Goal: Transaction & Acquisition: Purchase product/service

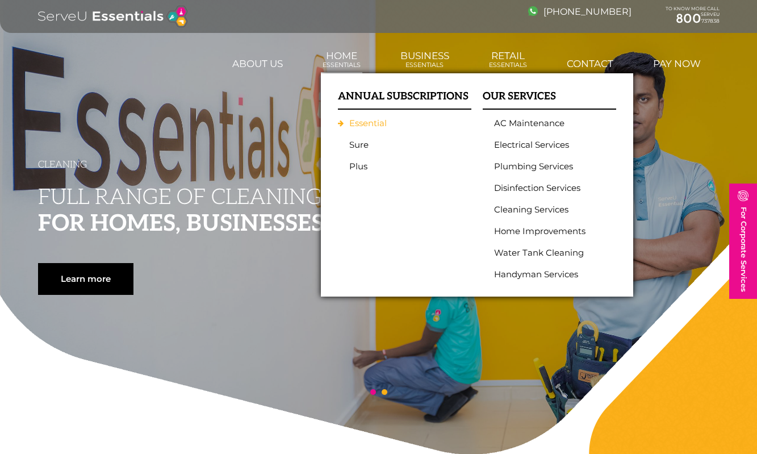
click at [362, 121] on link "Essential" at bounding box center [401, 123] width 105 height 10
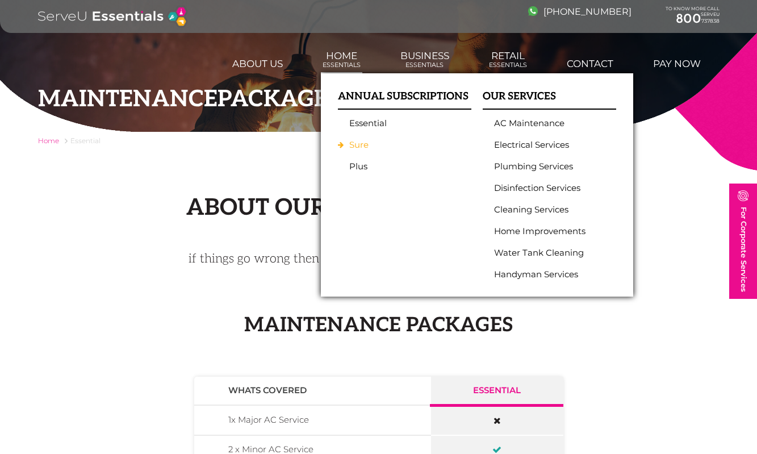
click at [359, 144] on link "Sure" at bounding box center [401, 145] width 105 height 10
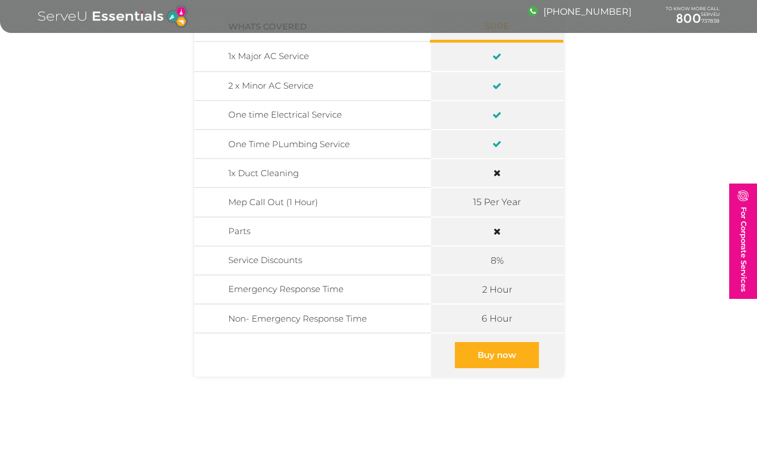
scroll to position [377, 0]
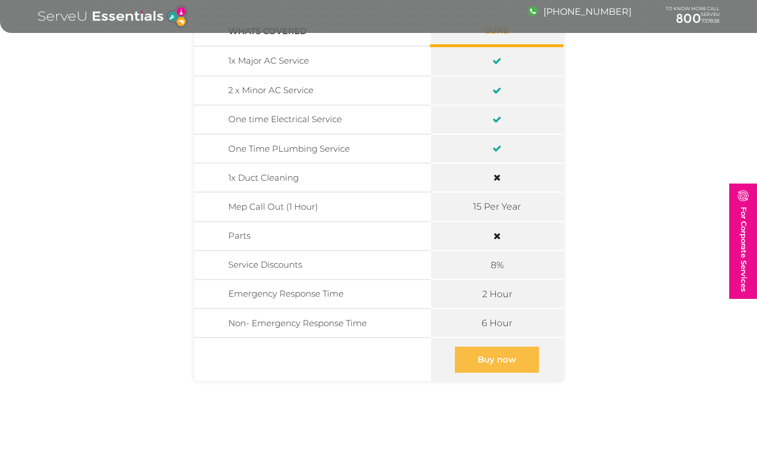
click at [512, 357] on link "Buy now" at bounding box center [497, 359] width 84 height 26
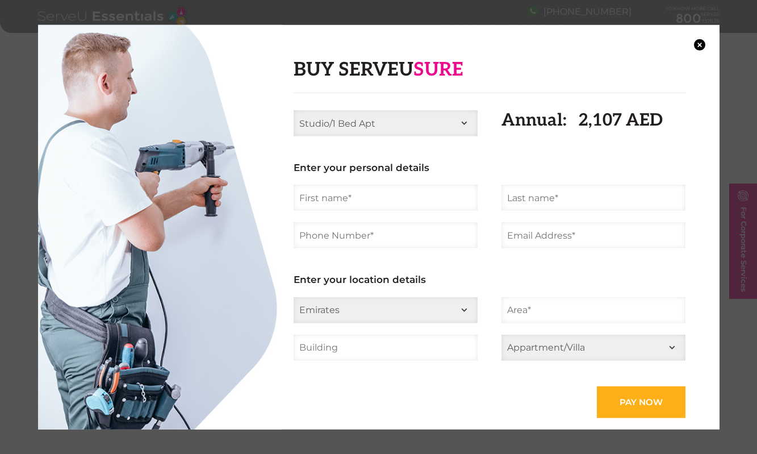
click at [379, 135] on select "Studio/1 Bed Apt 2 Bed Apt 3 Bed Apt 4 Bed Apt 2 Bed Villa 3 Bed Villa 4 Bed Vi…" at bounding box center [386, 123] width 184 height 26
select select "3 Bed Apt"
click at [697, 41] on button "×" at bounding box center [699, 44] width 11 height 11
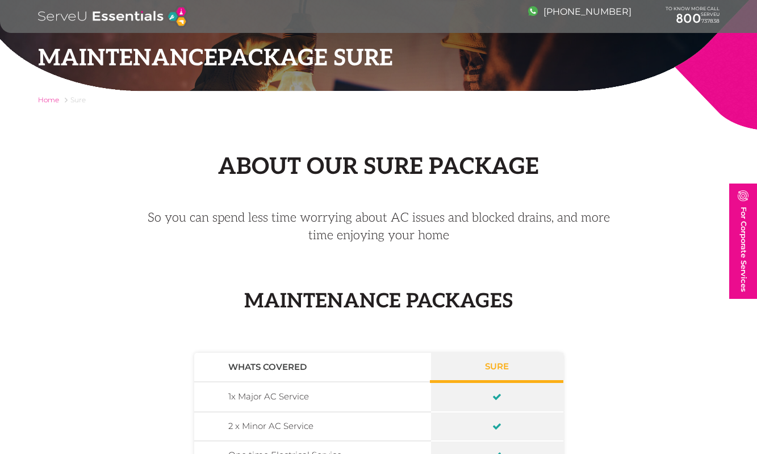
scroll to position [0, 0]
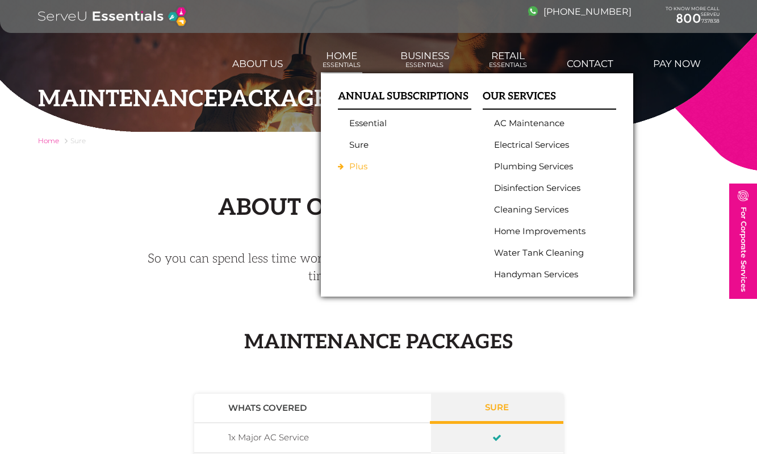
click at [362, 165] on link "Plus" at bounding box center [401, 166] width 105 height 10
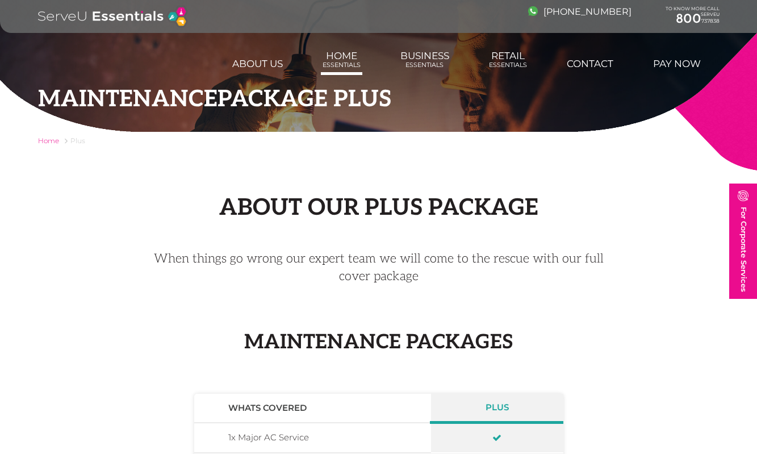
scroll to position [31, 0]
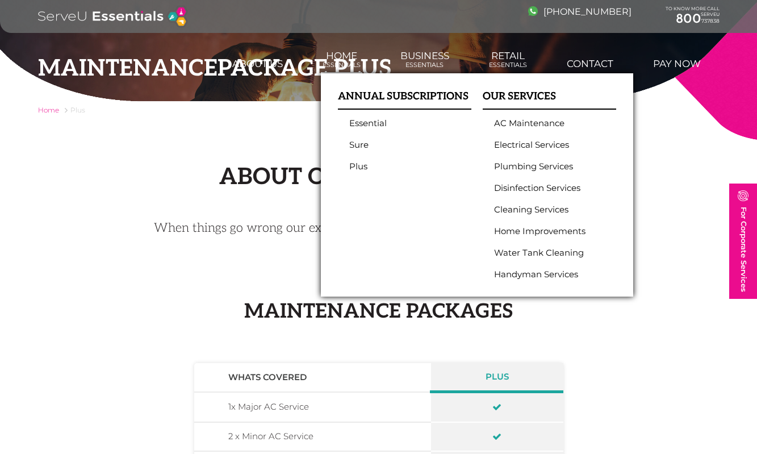
click at [360, 131] on ul "Essential Sure Plus" at bounding box center [404, 144] width 133 height 53
click at [360, 120] on link "Essential" at bounding box center [401, 123] width 105 height 10
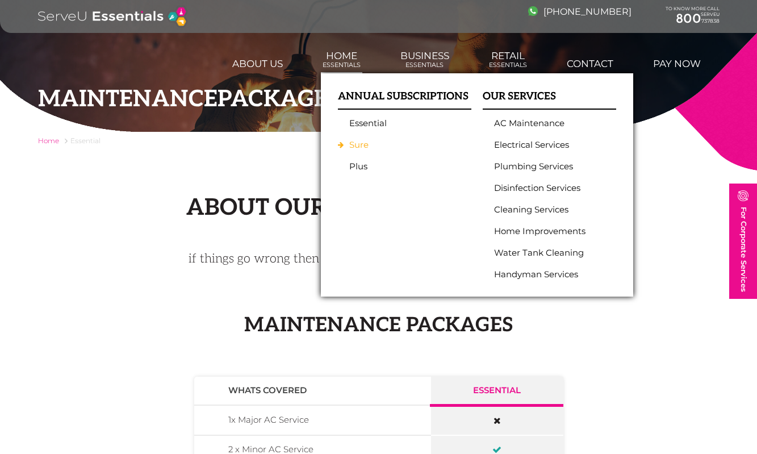
click at [363, 145] on link "Sure" at bounding box center [401, 145] width 105 height 10
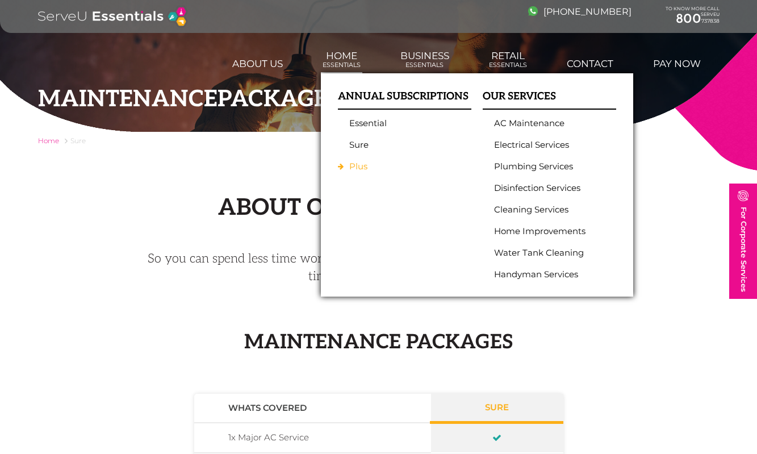
click at [361, 163] on link "Plus" at bounding box center [401, 166] width 105 height 10
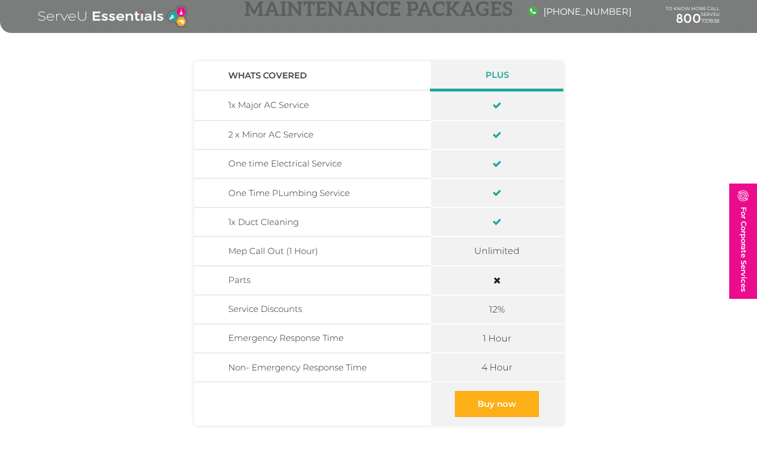
scroll to position [382, 0]
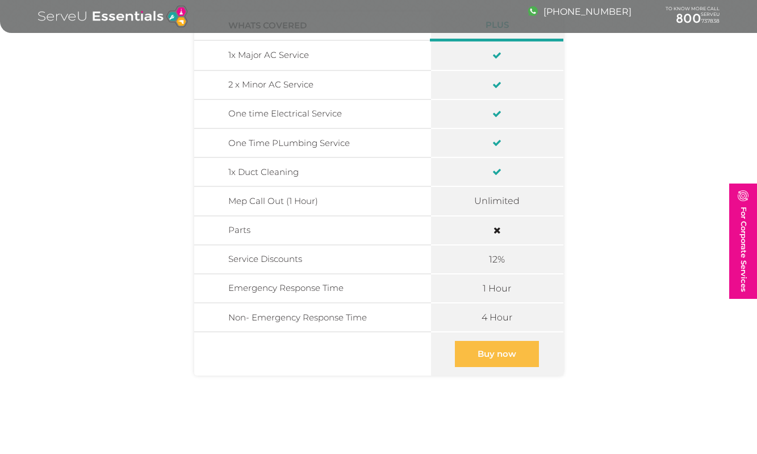
click at [505, 354] on link "Buy now" at bounding box center [497, 354] width 84 height 26
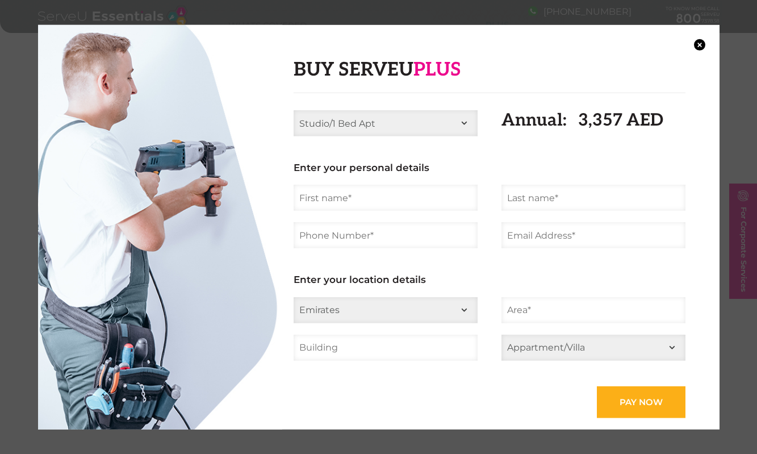
click at [429, 127] on select "Studio/1 Bed Apt 2 Bed Apt 3 Bed Apt 4 Bed Apt 2 Bed Villa 3 Bed Villa 4 Bed Vi…" at bounding box center [386, 123] width 184 height 26
click at [401, 123] on select "Studio/1 Bed Apt 2 Bed Apt 3 Bed Apt 4 Bed Apt 2 Bed Villa 3 Bed Villa 4 Bed Vi…" at bounding box center [386, 123] width 184 height 26
select select "3 Bed Apt"
click at [373, 123] on select "Studio/1 Bed Apt 2 Bed Apt 3 Bed Apt 4 Bed Apt 2 Bed Villa 3 Bed Villa 4 Bed Vi…" at bounding box center [386, 123] width 184 height 26
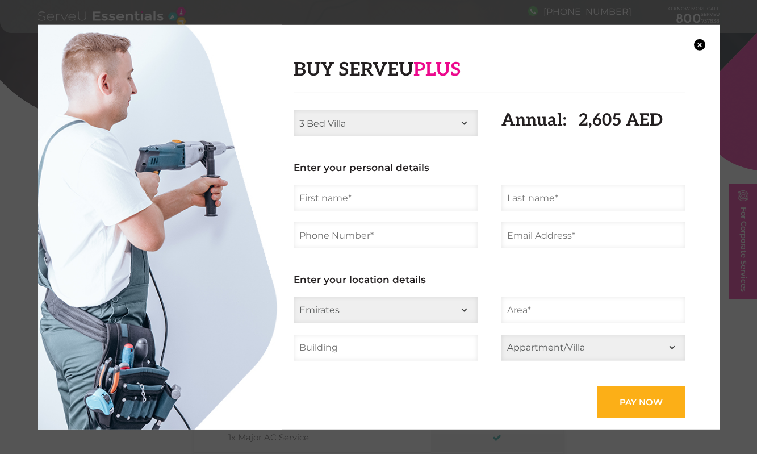
click at [384, 120] on select "Studio/1 Bed Apt 2 Bed Apt 3 Bed Apt 4 Bed Apt 2 Bed Villa 3 Bed Villa 4 Bed Vi…" at bounding box center [386, 123] width 184 height 26
click at [700, 45] on button "×" at bounding box center [699, 44] width 11 height 11
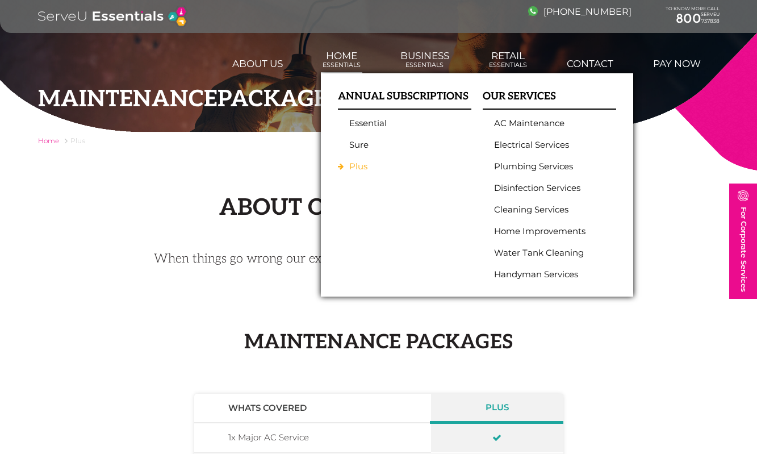
click at [360, 164] on link "Plus" at bounding box center [401, 166] width 105 height 10
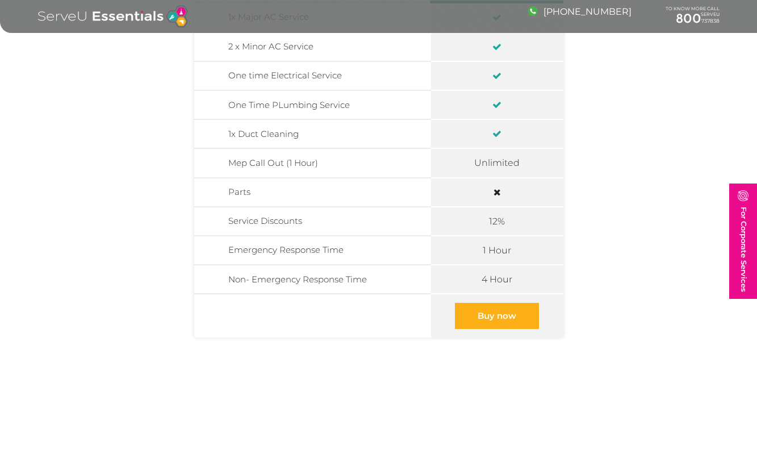
scroll to position [440, 0]
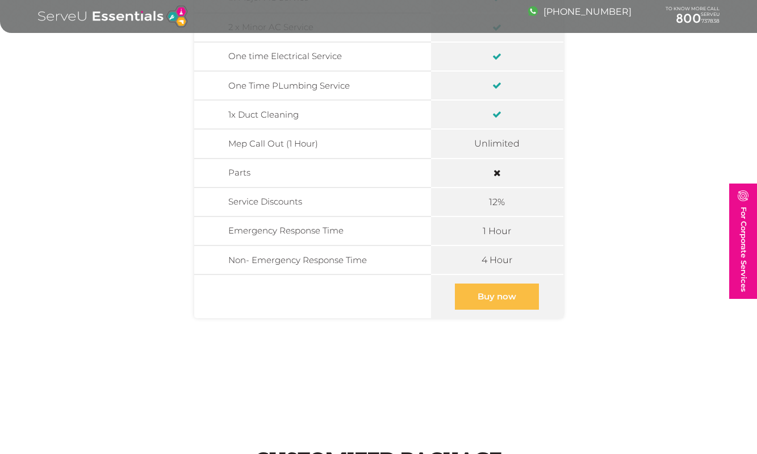
click at [502, 295] on link "Buy now" at bounding box center [497, 296] width 84 height 26
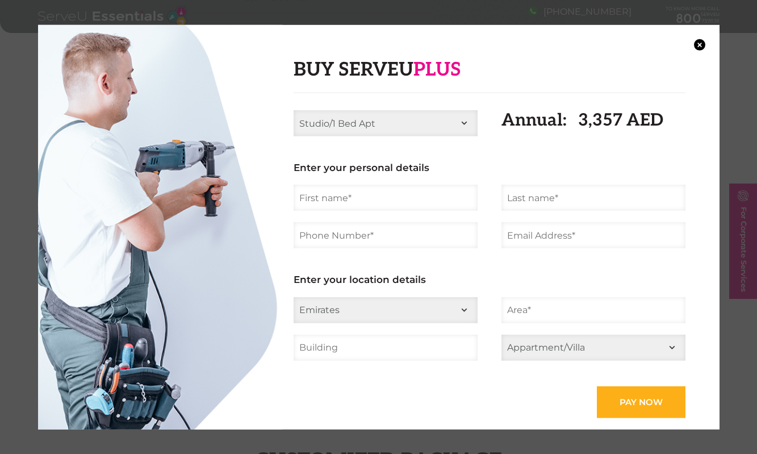
click at [429, 124] on select "Studio/1 Bed Apt 2 Bed Apt 3 Bed Apt 4 Bed Apt 2 Bed Villa 3 Bed Villa 4 Bed Vi…" at bounding box center [386, 123] width 184 height 26
click at [395, 120] on select "Studio/1 Bed Apt 2 Bed Apt 3 Bed Apt 4 Bed Apt 2 Bed Villa 3 Bed Villa 4 Bed Vi…" at bounding box center [386, 123] width 184 height 26
click at [358, 122] on select "Studio/1 Bed Apt 2 Bed Apt 3 Bed Apt 4 Bed Apt 2 Bed Villa 3 Bed Villa 4 Bed Vi…" at bounding box center [386, 123] width 184 height 26
click at [365, 126] on select "Studio/1 Bed Apt 2 Bed Apt 3 Bed Apt 4 Bed Apt 2 Bed Villa 3 Bed Villa 4 Bed Vi…" at bounding box center [386, 123] width 184 height 26
click at [360, 116] on select "Studio/1 Bed Apt 2 Bed Apt 3 Bed Apt 4 Bed Apt 2 Bed Villa 3 Bed Villa 4 Bed Vi…" at bounding box center [386, 123] width 184 height 26
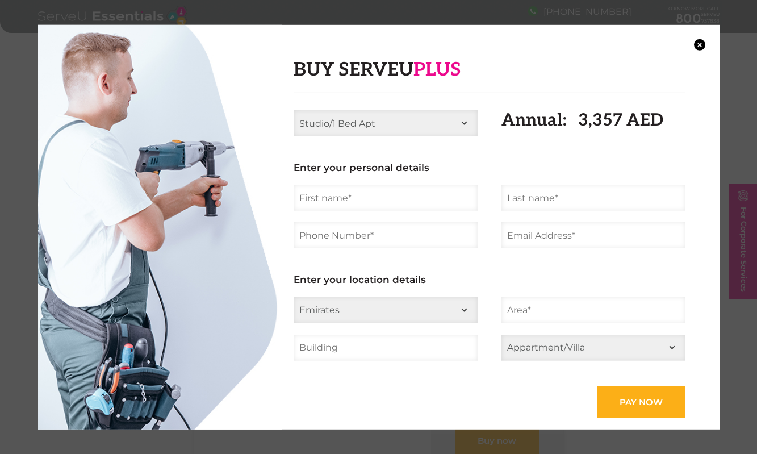
scroll to position [270, 0]
click at [411, 116] on select "Studio/1 Bed Apt 2 Bed Apt 3 Bed Apt 4 Bed Apt 2 Bed Villa 3 Bed Villa 4 Bed Vi…" at bounding box center [386, 123] width 184 height 26
select select "3 Bed Apt"
click at [695, 42] on button "×" at bounding box center [699, 44] width 11 height 11
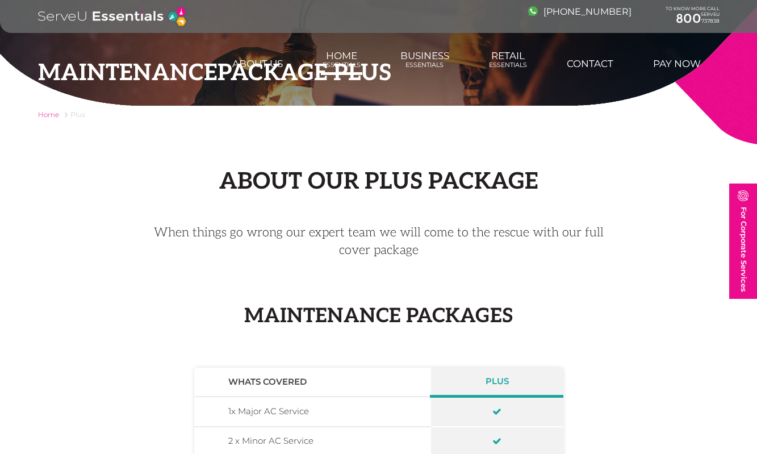
scroll to position [0, 0]
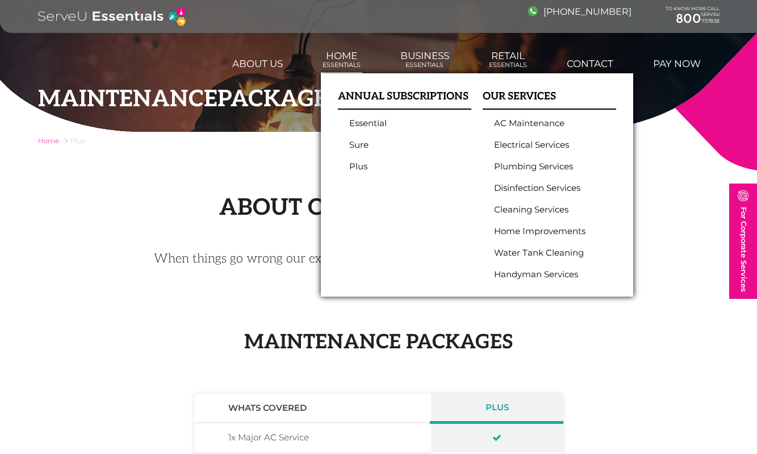
click at [357, 128] on ul "Essential Sure Plus" at bounding box center [404, 144] width 133 height 53
click at [366, 119] on link "Essential" at bounding box center [401, 123] width 105 height 10
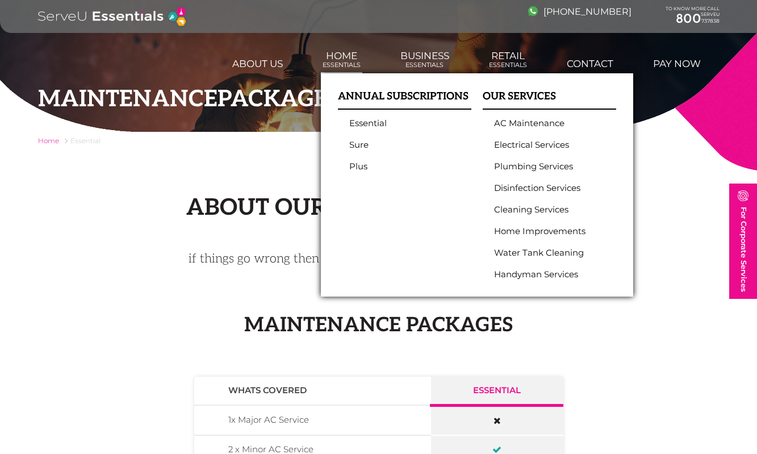
click at [332, 63] on span "Essentials" at bounding box center [342, 64] width 38 height 7
click at [351, 136] on ul "Essential Sure Plus" at bounding box center [404, 144] width 133 height 53
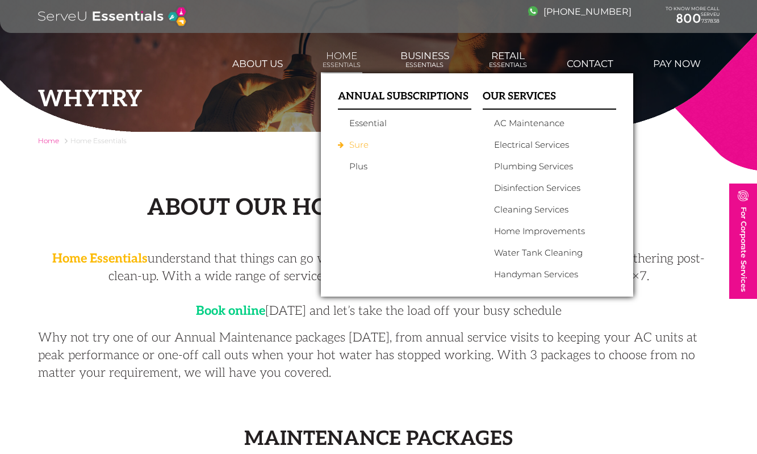
click at [353, 143] on link "Sure" at bounding box center [401, 145] width 105 height 10
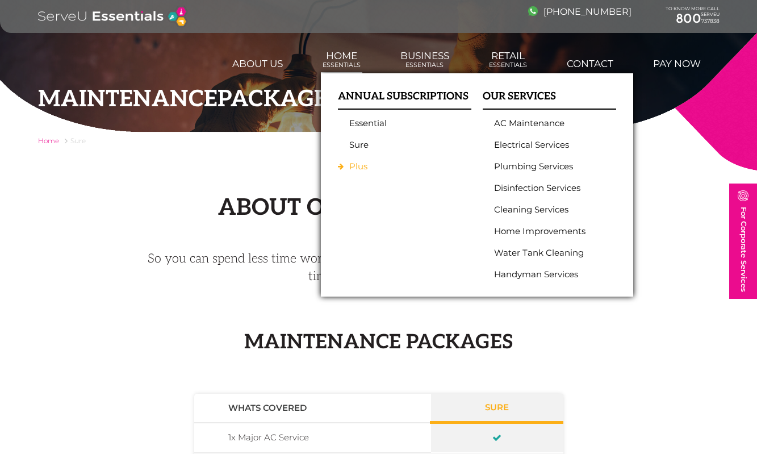
click at [361, 162] on link "Plus" at bounding box center [401, 166] width 105 height 10
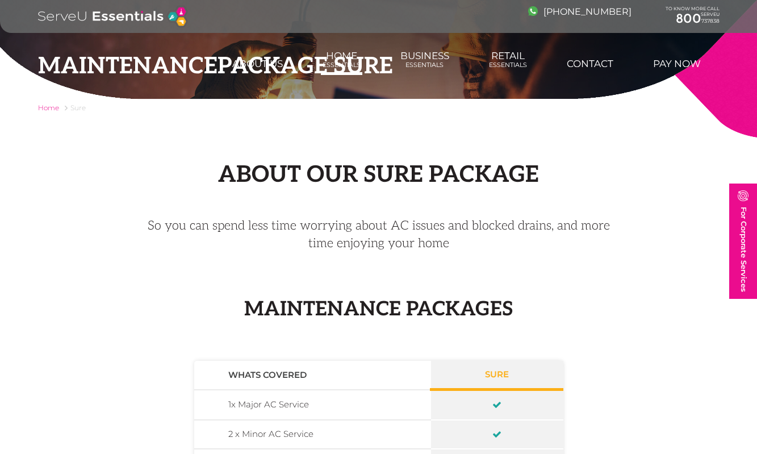
scroll to position [70, 0]
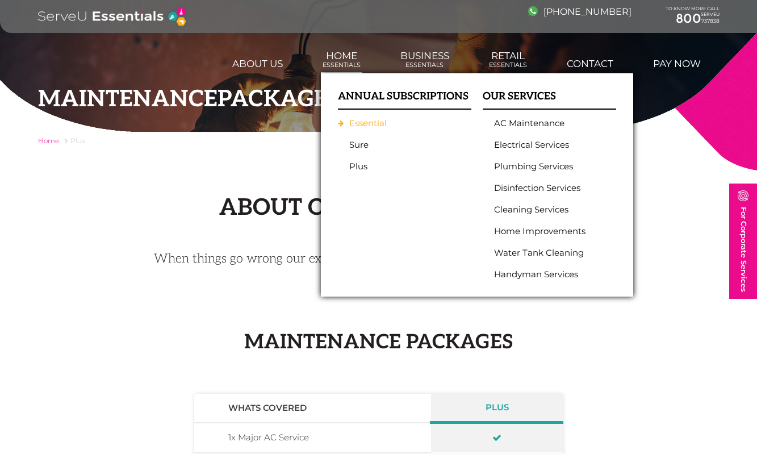
click at [358, 120] on link "Essential" at bounding box center [401, 123] width 105 height 10
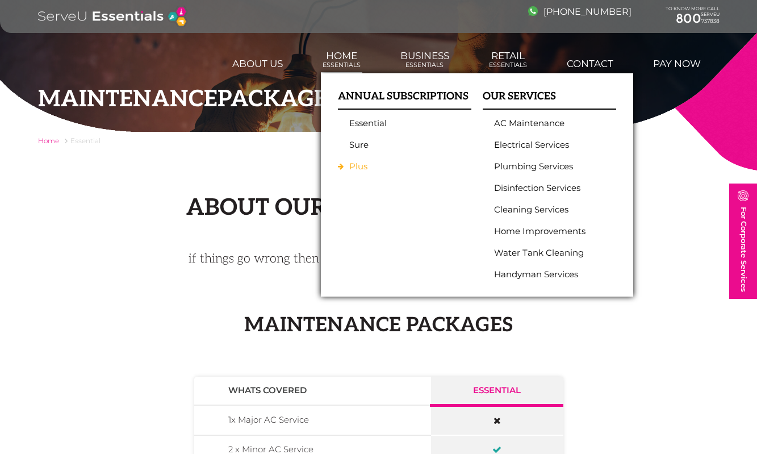
click at [358, 163] on link "Plus" at bounding box center [401, 166] width 105 height 10
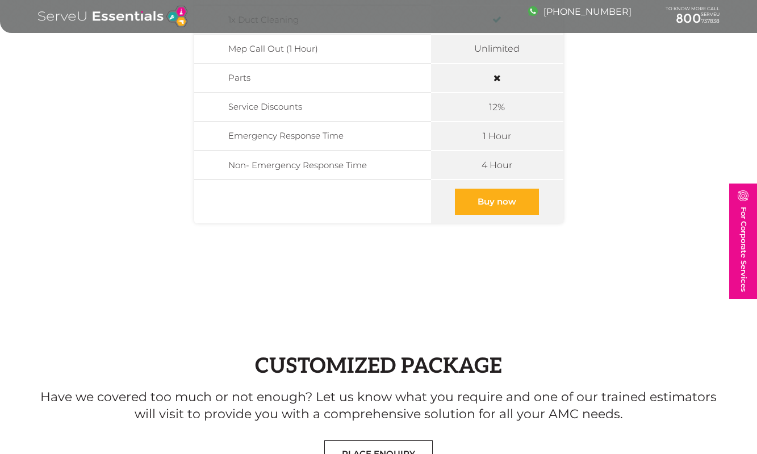
scroll to position [537, 0]
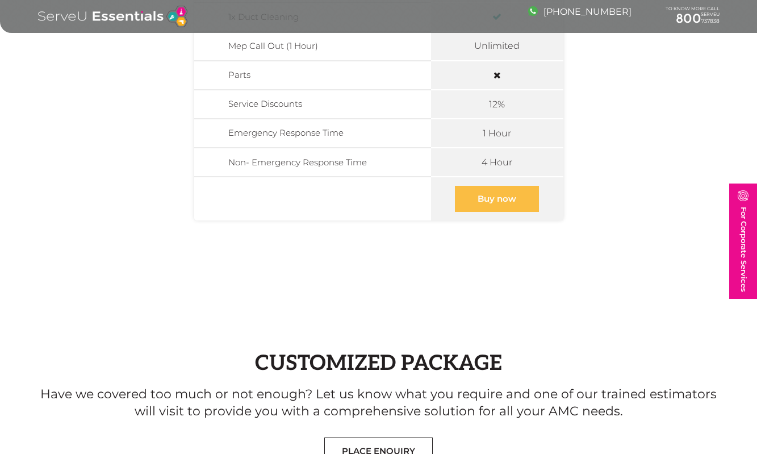
click at [500, 199] on link "Buy now" at bounding box center [497, 199] width 84 height 26
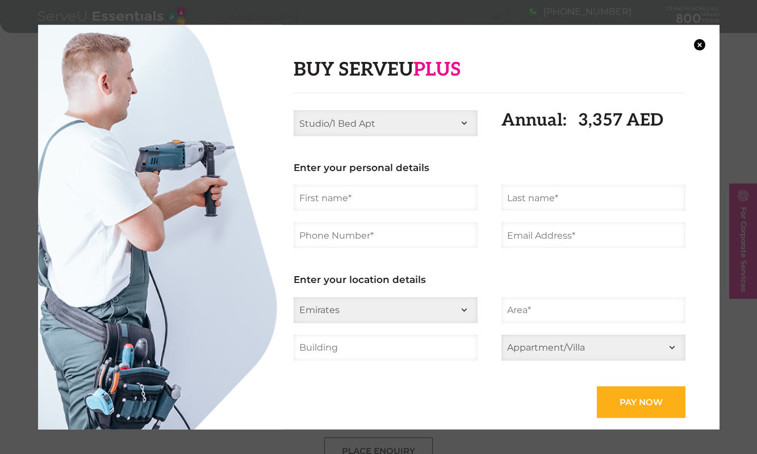
click at [448, 122] on select "Studio/1 Bed Apt 2 Bed Apt 3 Bed Apt 4 Bed Apt 2 Bed Villa 3 Bed Villa 4 Bed [G…" at bounding box center [386, 123] width 184 height 26
click at [396, 123] on select "Studio/1 Bed Apt 2 Bed Apt 3 Bed Apt 4 Bed Apt 2 Bed Villa 3 Bed Villa 4 Bed [G…" at bounding box center [386, 123] width 184 height 26
click at [352, 117] on select "Studio/1 Bed Apt 2 Bed Apt 3 Bed Apt 4 Bed Apt 2 Bed Villa 3 Bed Villa 4 Bed [G…" at bounding box center [386, 123] width 184 height 26
click at [341, 129] on select "Studio/1 Bed Apt 2 Bed Apt 3 Bed Apt 4 Bed Apt 2 Bed Villa 3 Bed Villa 4 Bed [G…" at bounding box center [386, 123] width 184 height 26
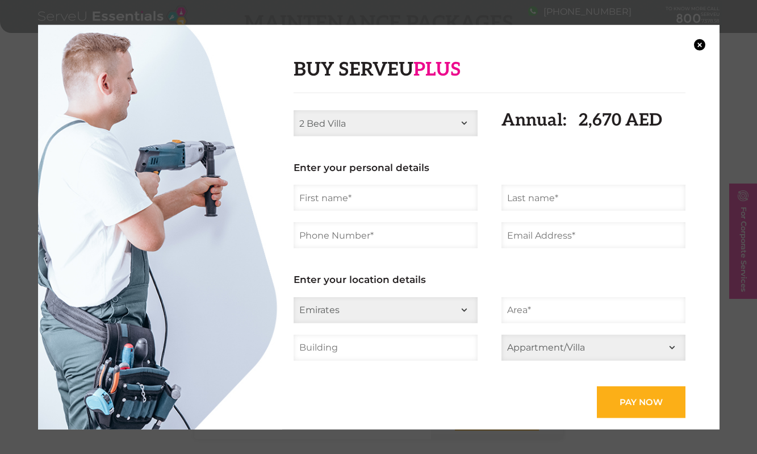
click at [340, 109] on div "Buy Serveu Plus Studio/1 Bed Apt 2 Bed Apt 3 Bed Apt 4 Bed Apt 2 Bed Villa 3 Be…" at bounding box center [490, 238] width 392 height 359
click at [337, 123] on select "Studio/1 Bed Apt 2 Bed Apt 3 Bed Apt 4 Bed Apt 2 Bed Villa 3 Bed Villa 4 Bed [G…" at bounding box center [386, 123] width 184 height 26
click at [333, 113] on select "Studio/1 Bed Apt 2 Bed Apt 3 Bed Apt 4 Bed Apt 2 Bed Villa 3 Bed Villa 4 Bed [G…" at bounding box center [386, 123] width 184 height 26
click at [359, 122] on select "Studio/1 Bed Apt 2 Bed Apt 3 Bed Apt 4 Bed Apt 2 Bed Villa 3 Bed Villa 4 Bed [G…" at bounding box center [386, 123] width 184 height 26
click at [343, 115] on select "Studio/1 Bed Apt 2 Bed Apt 3 Bed Apt 4 Bed Apt 2 Bed Villa 3 Bed Villa 4 Bed [G…" at bounding box center [386, 123] width 184 height 26
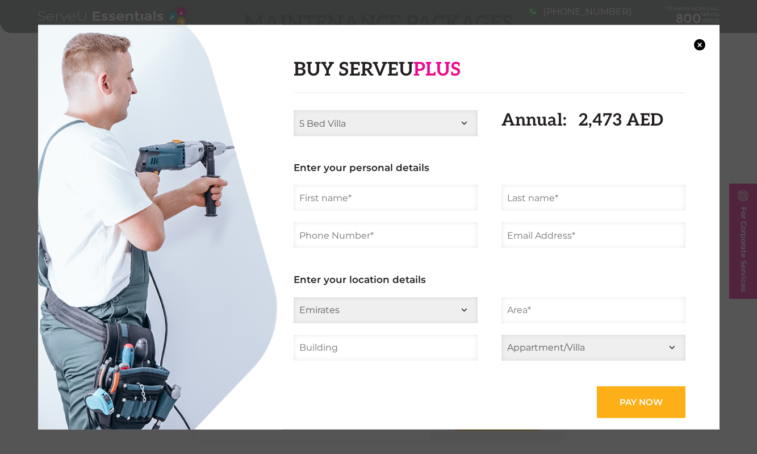
click at [342, 133] on select "Studio/1 Bed Apt 2 Bed Apt 3 Bed Apt 4 Bed Apt 2 Bed Villa 3 Bed Villa 4 Bed [G…" at bounding box center [386, 123] width 184 height 26
click at [396, 118] on select "Studio/1 Bed Apt 2 Bed Apt 3 Bed Apt 4 Bed Apt 2 Bed Villa 3 Bed Villa 4 Bed [G…" at bounding box center [386, 123] width 184 height 26
select select "3 Bed Apt"
click at [694, 46] on button "×" at bounding box center [699, 44] width 11 height 11
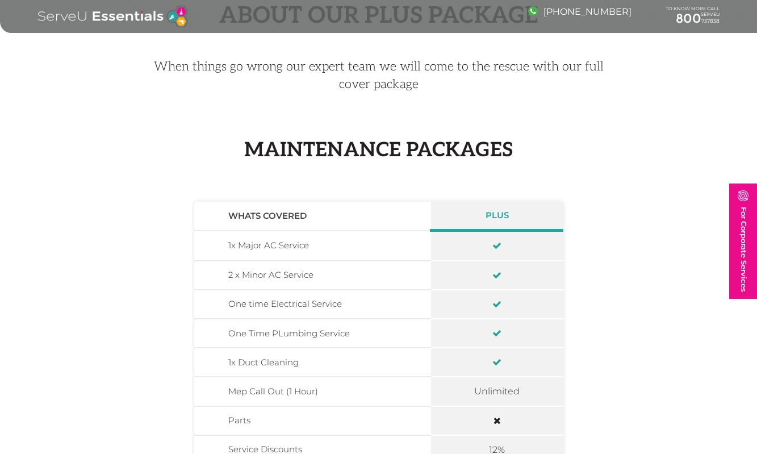
scroll to position [0, 0]
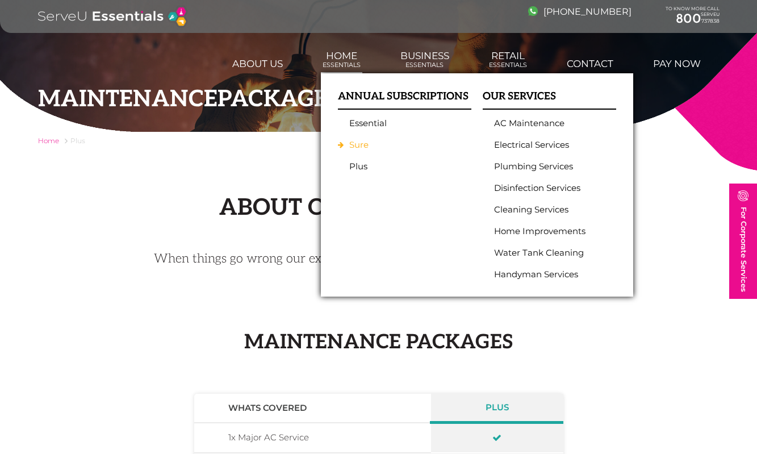
click at [358, 146] on link "Sure" at bounding box center [401, 145] width 105 height 10
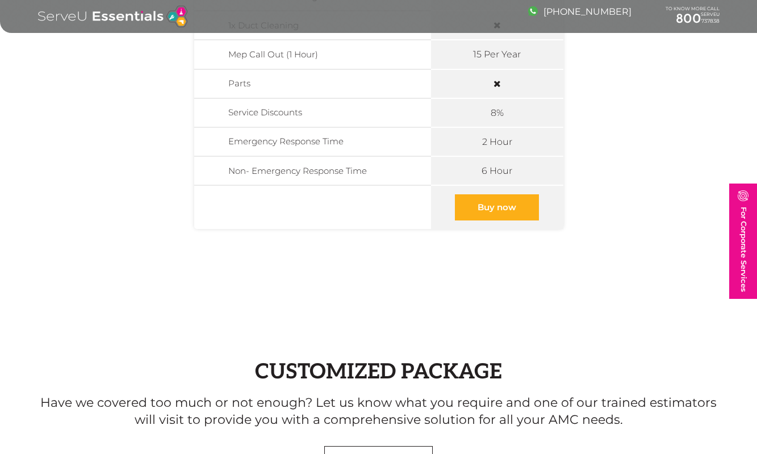
scroll to position [536, 0]
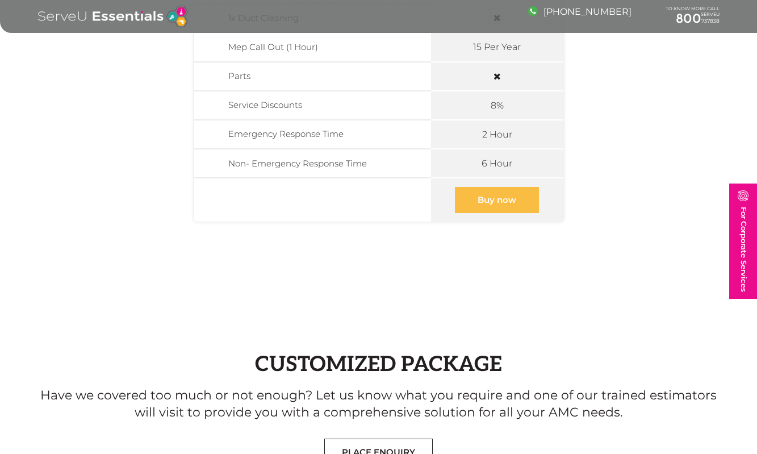
click at [492, 198] on link "Buy now" at bounding box center [497, 200] width 84 height 26
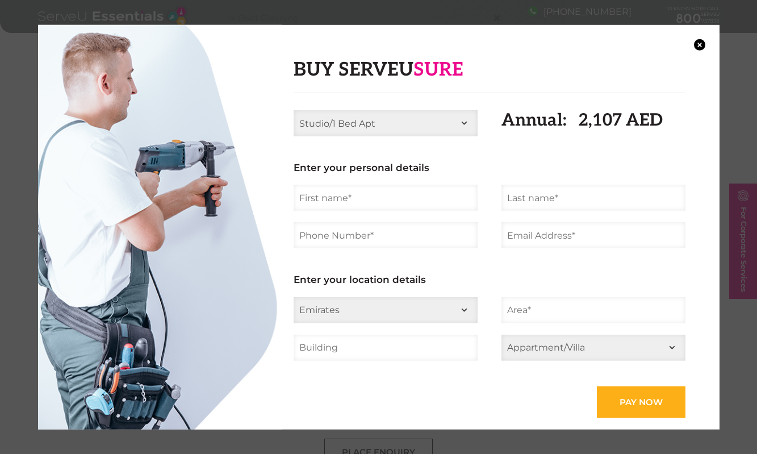
click at [411, 121] on select "Studio/1 Bed Apt 2 Bed Apt 3 Bed Apt 4 Bed Apt 2 Bed Villa 3 Bed Villa 4 Bed [G…" at bounding box center [386, 123] width 184 height 26
click at [388, 122] on select "Studio/1 Bed Apt 2 Bed Apt 3 Bed Apt 4 Bed Apt 2 Bed Villa 3 Bed Villa 4 Bed [G…" at bounding box center [386, 123] width 184 height 26
select select "5 Bed Villa"
click at [701, 43] on button "×" at bounding box center [699, 44] width 11 height 11
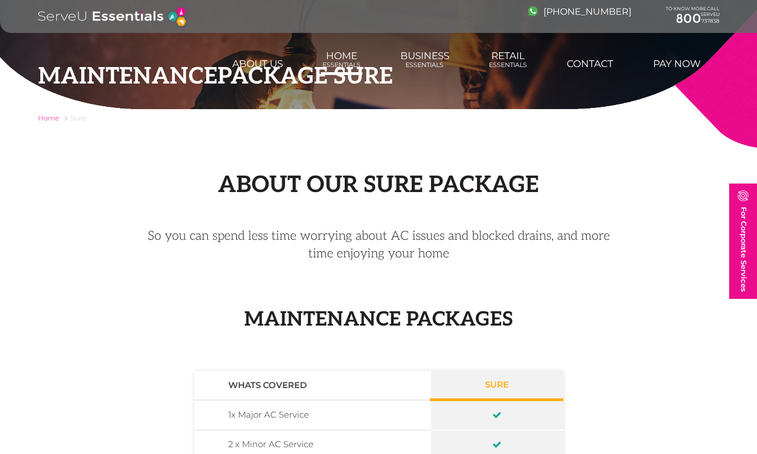
scroll to position [0, 0]
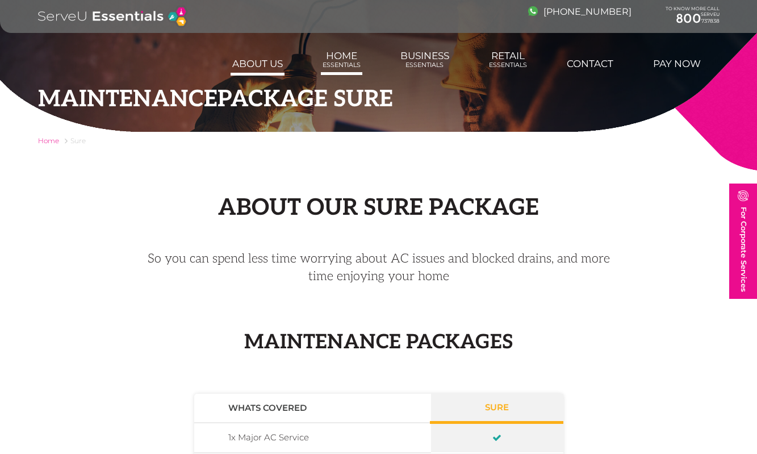
click at [266, 60] on link "About us" at bounding box center [258, 63] width 54 height 23
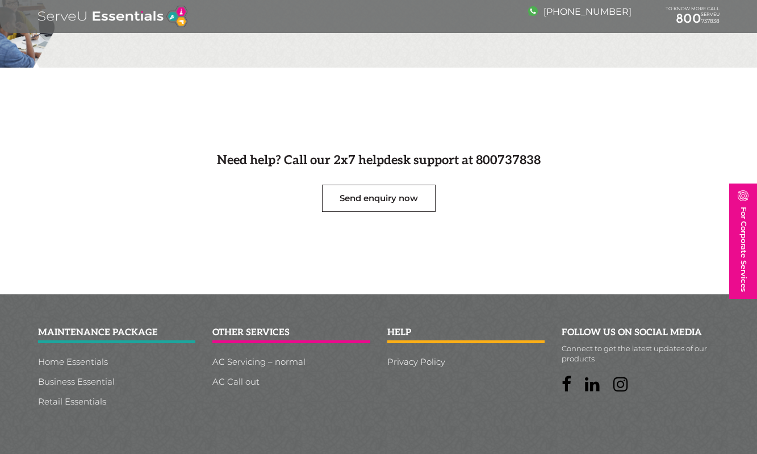
scroll to position [1297, 0]
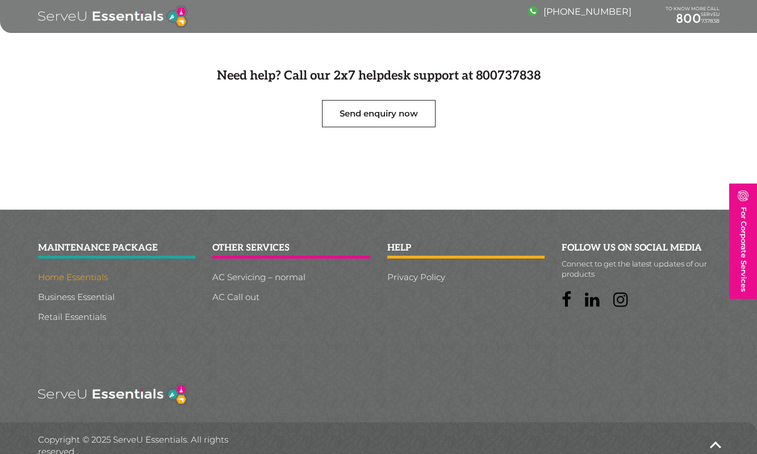
click at [85, 273] on link "Home Essentials" at bounding box center [117, 277] width 158 height 9
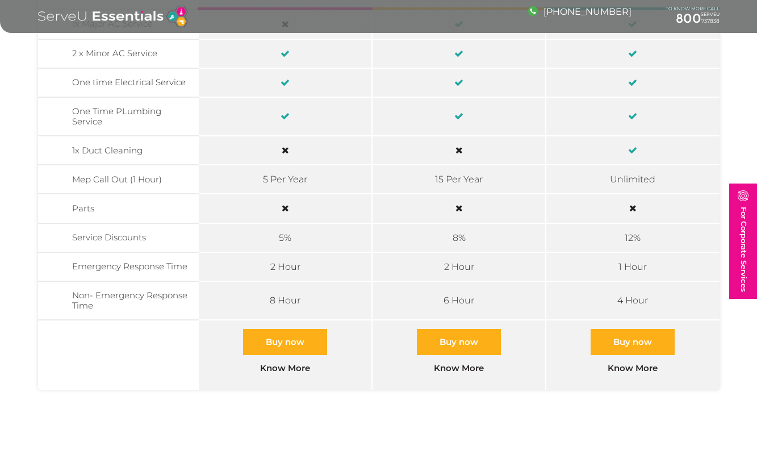
scroll to position [517, 0]
